Goal: Find specific page/section: Find specific page/section

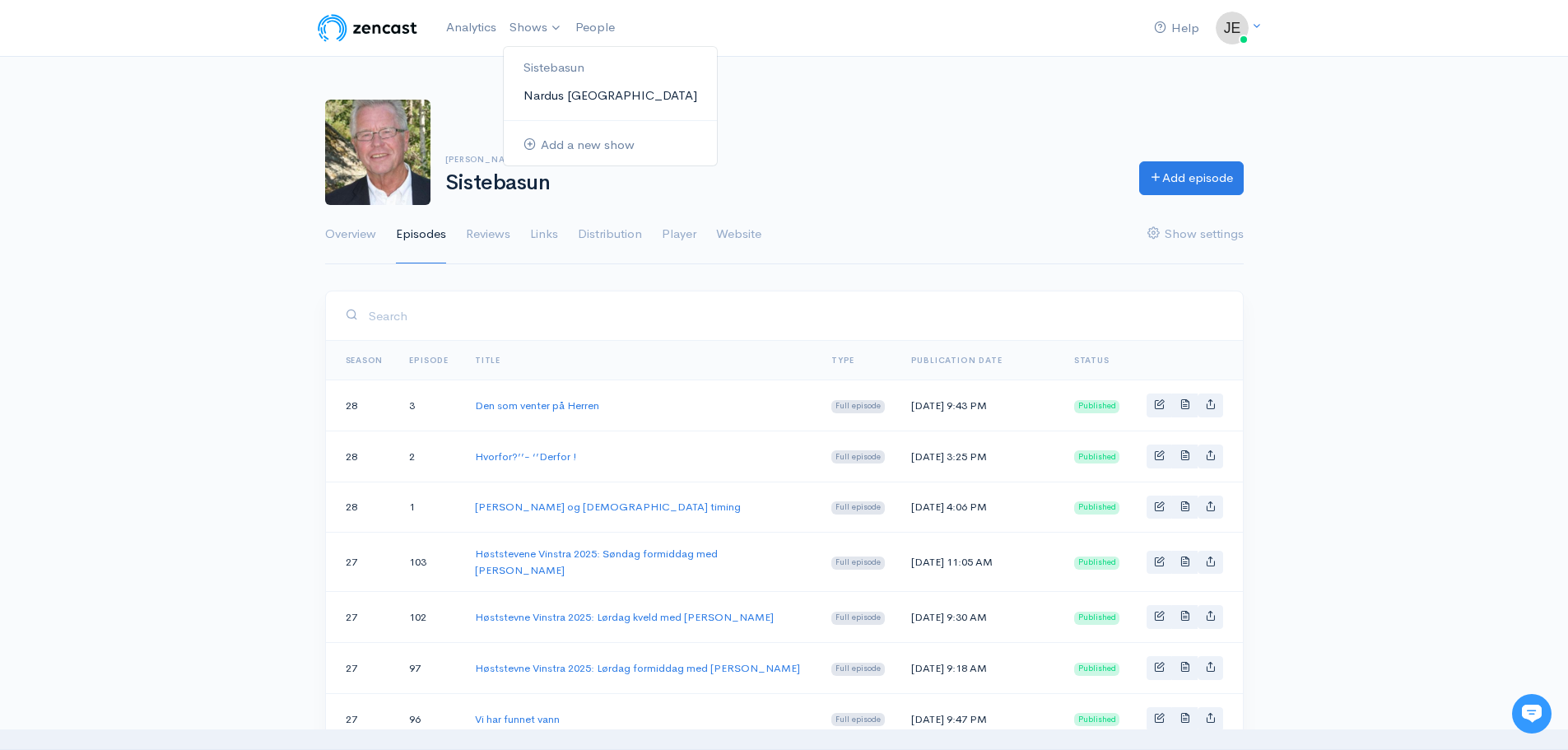
click at [539, 91] on link "Nardus [GEOGRAPHIC_DATA]" at bounding box center [610, 96] width 214 height 28
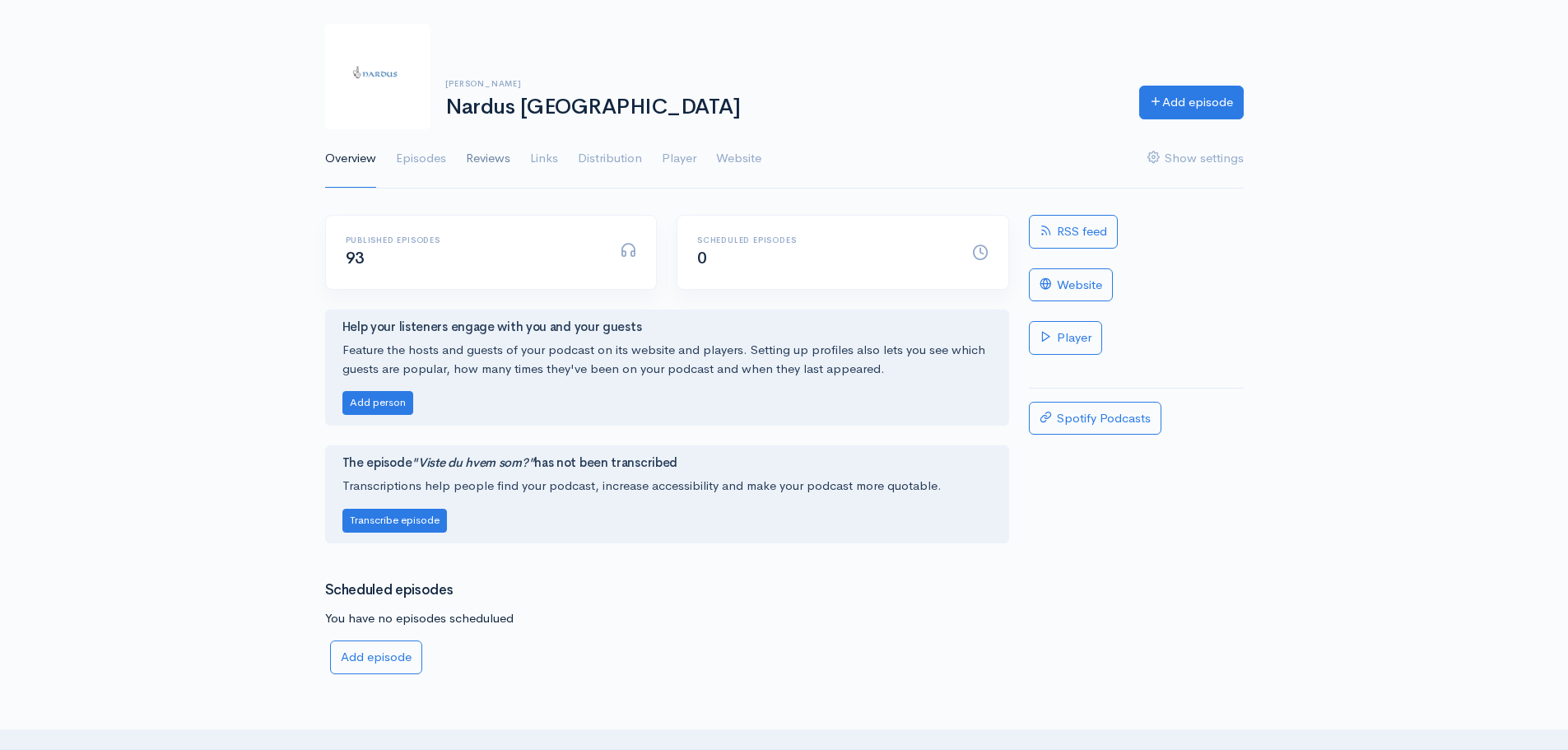
scroll to position [69, 0]
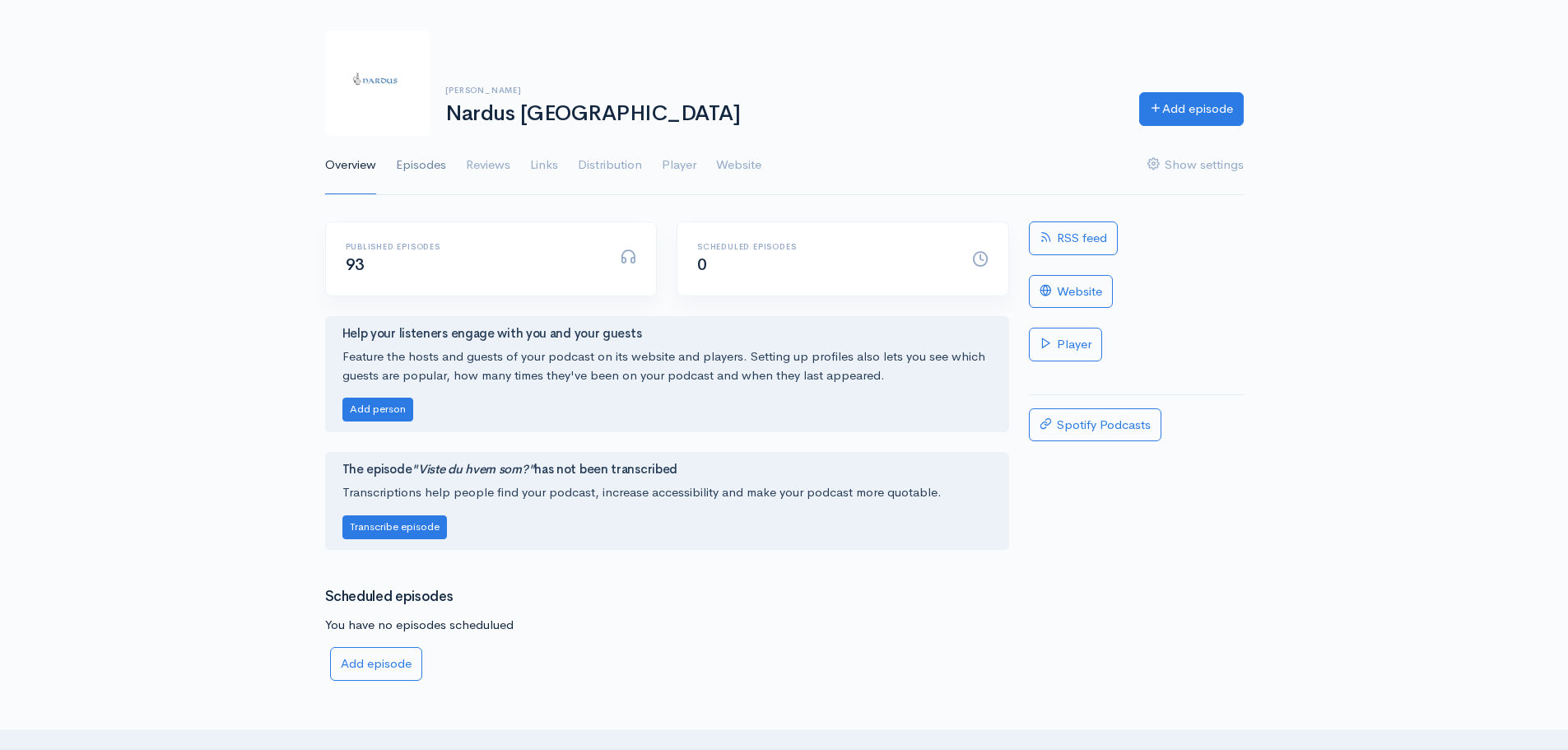
click at [425, 161] on link "Episodes" at bounding box center [421, 165] width 50 height 60
